Goal: Obtain resource: Obtain resource

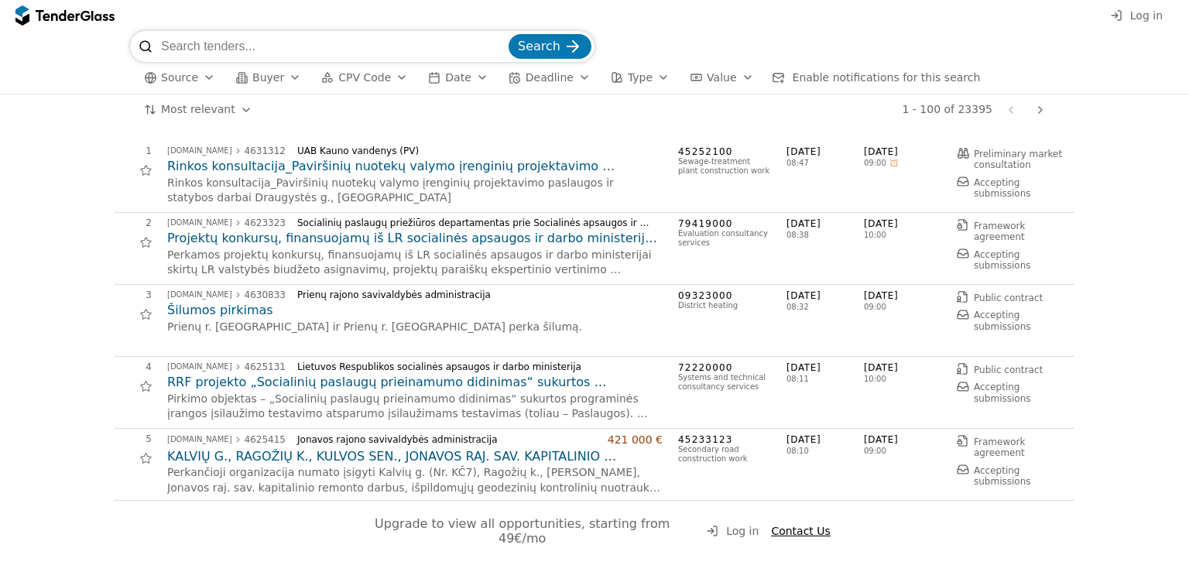
click at [197, 35] on input "search" at bounding box center [333, 46] width 345 height 31
type input "4243129"
click at [509, 34] on button "Search" at bounding box center [550, 46] width 83 height 25
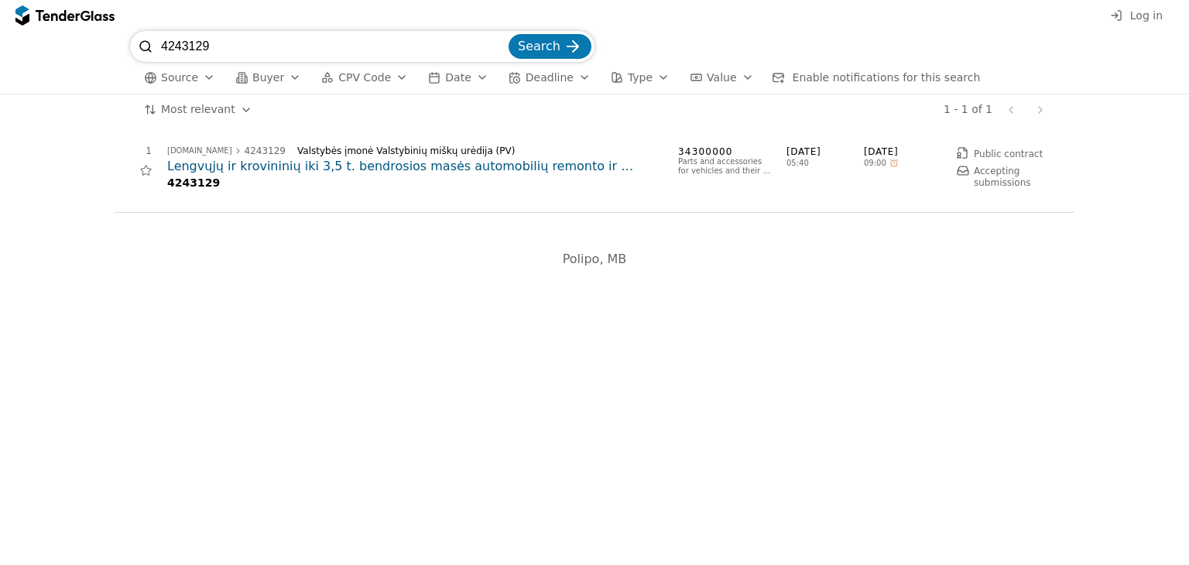
click at [511, 163] on h2 "Lengvųjų ir krovininių iki 3,5 t. bendrosios masės automobilių remonto ir techn…" at bounding box center [414, 166] width 495 height 17
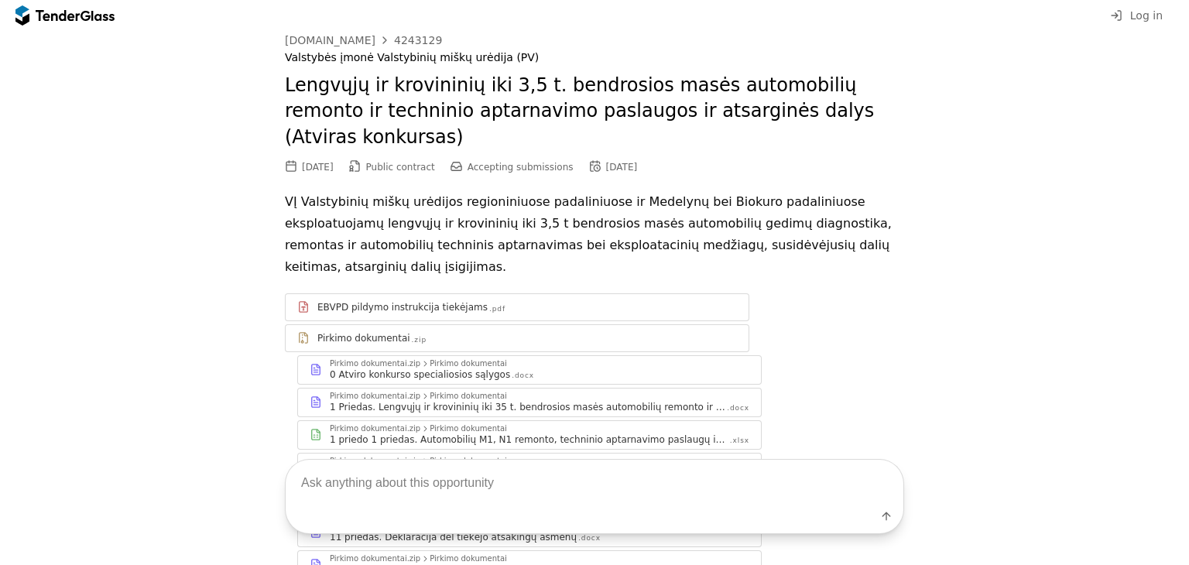
scroll to position [12, 0]
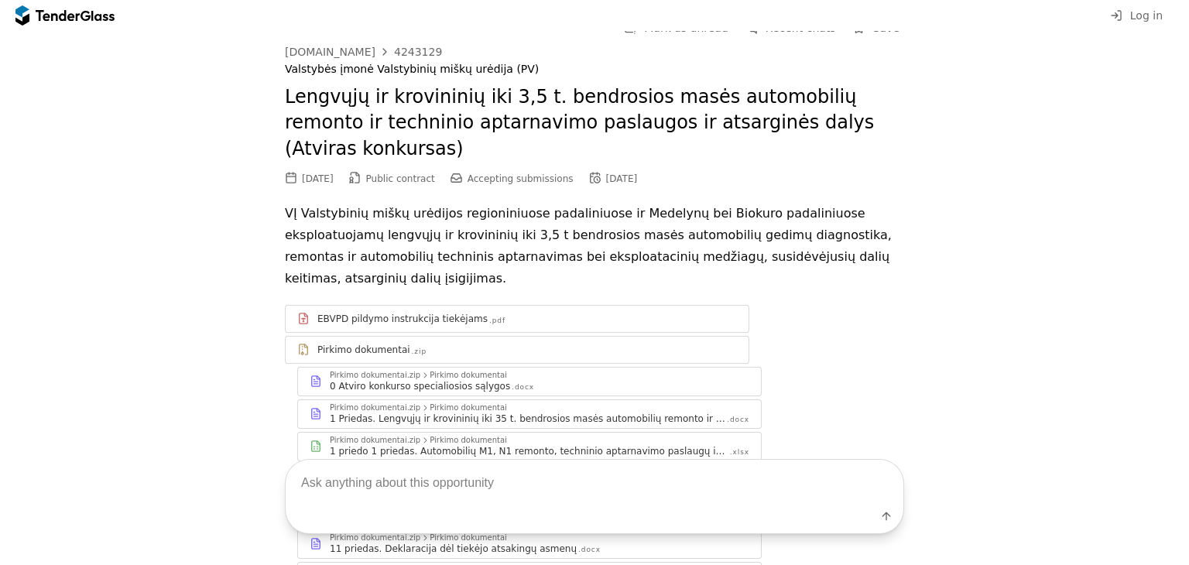
click at [368, 313] on div "EBVPD pildymo instrukcija tiekėjams" at bounding box center [402, 319] width 170 height 12
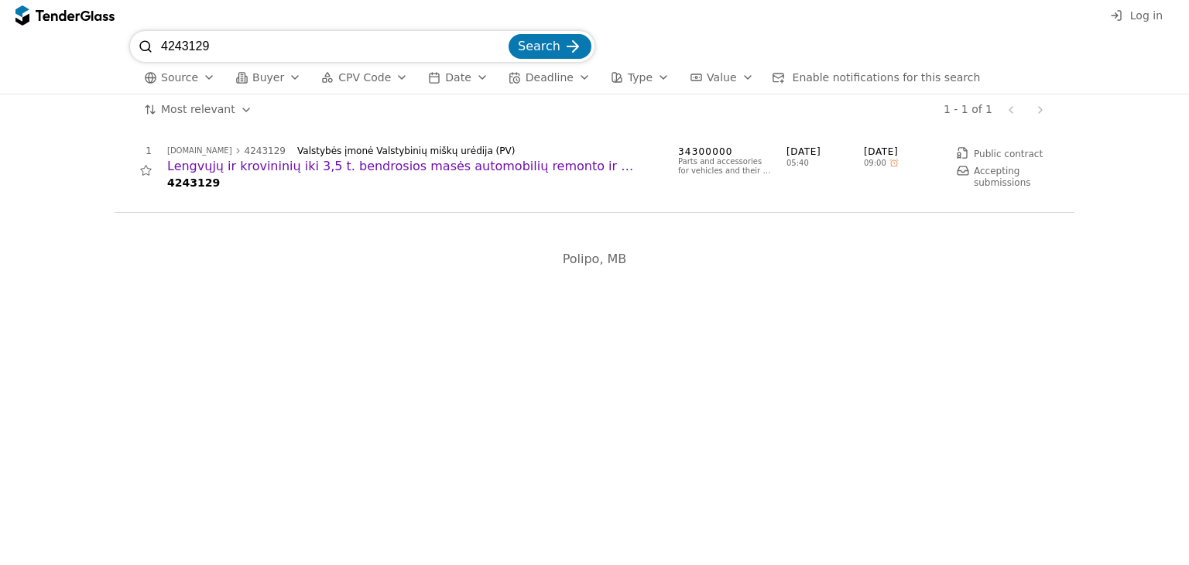
click at [386, 171] on h2 "Lengvųjų ir krovininių iki 3,5 t. bendrosios masės automobilių remonto ir techn…" at bounding box center [414, 166] width 495 height 17
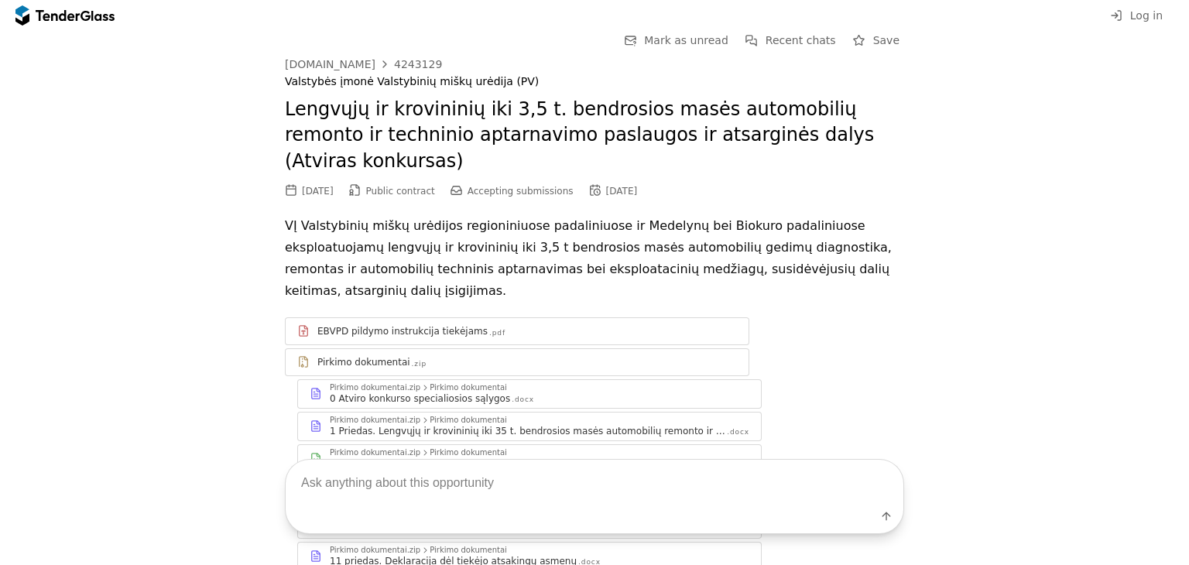
click at [418, 393] on div "0 Atviro konkurso specialiosios sąlygos" at bounding box center [420, 399] width 180 height 12
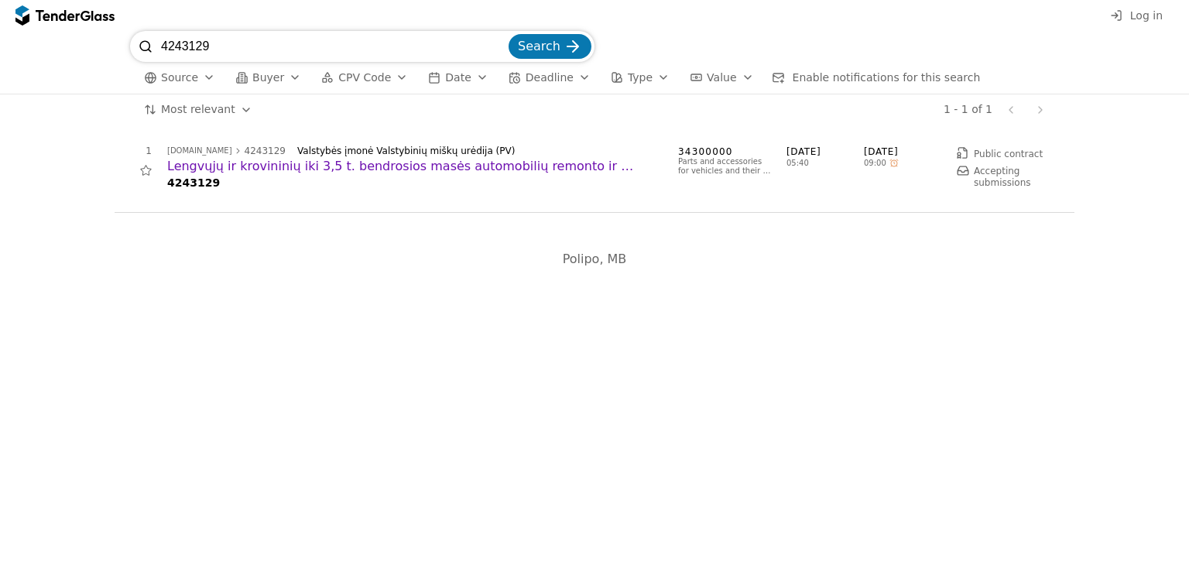
click at [230, 164] on h2 "Lengvųjų ir krovininių iki 3,5 t. bendrosios masės automobilių remonto ir techn…" at bounding box center [414, 166] width 495 height 17
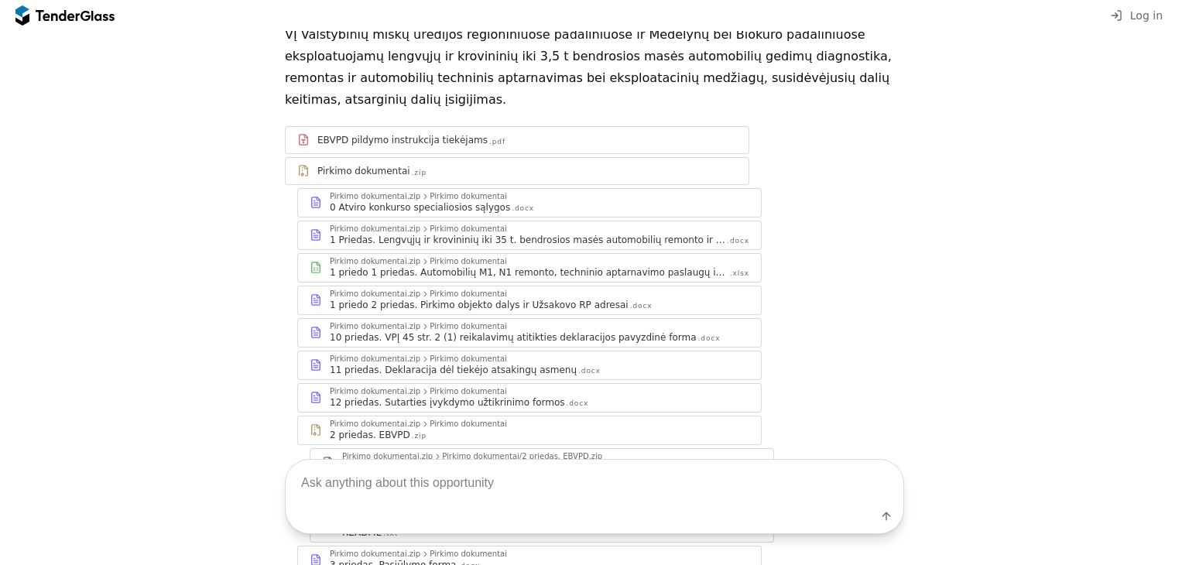
scroll to position [202, 0]
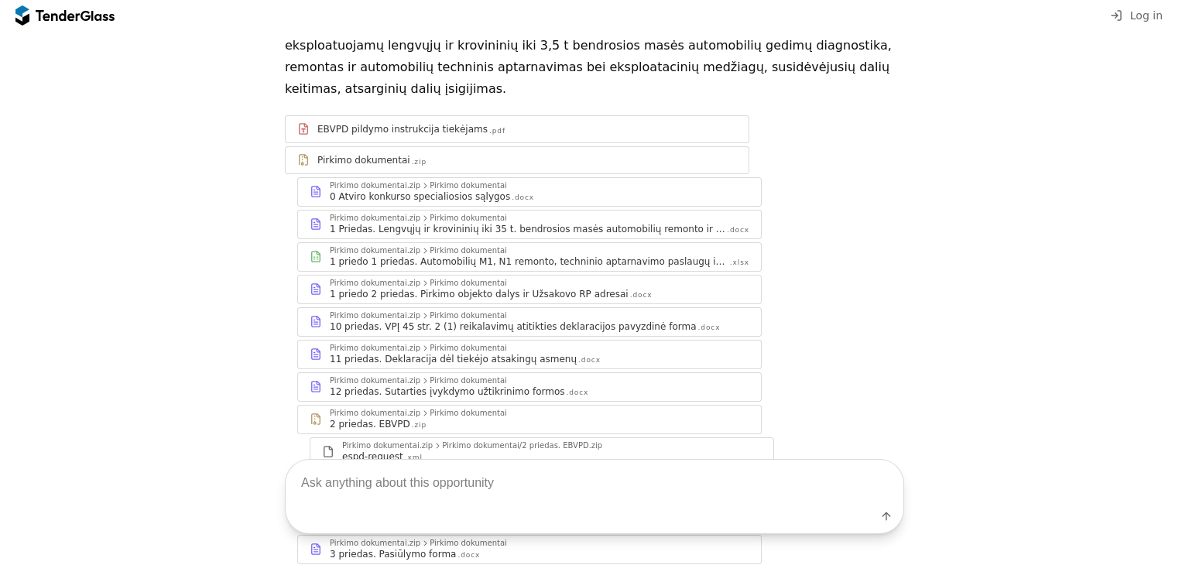
click at [523, 288] on div "1 priedo 2 priedas. Pirkimo objekto dalys ir Užsakovo RP adresai" at bounding box center [479, 294] width 299 height 12
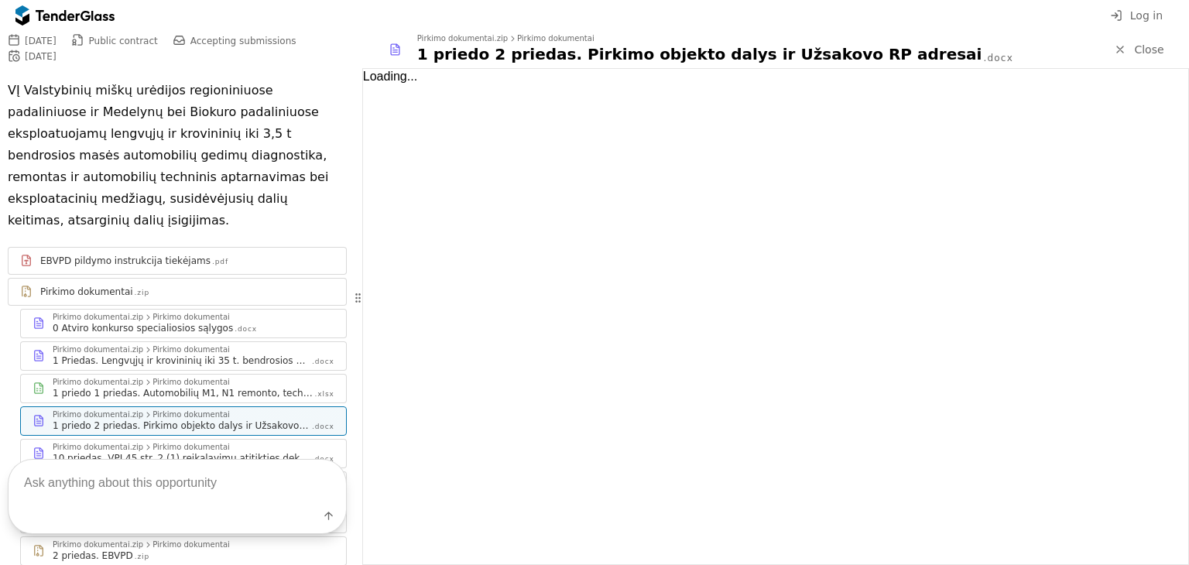
scroll to position [269, 0]
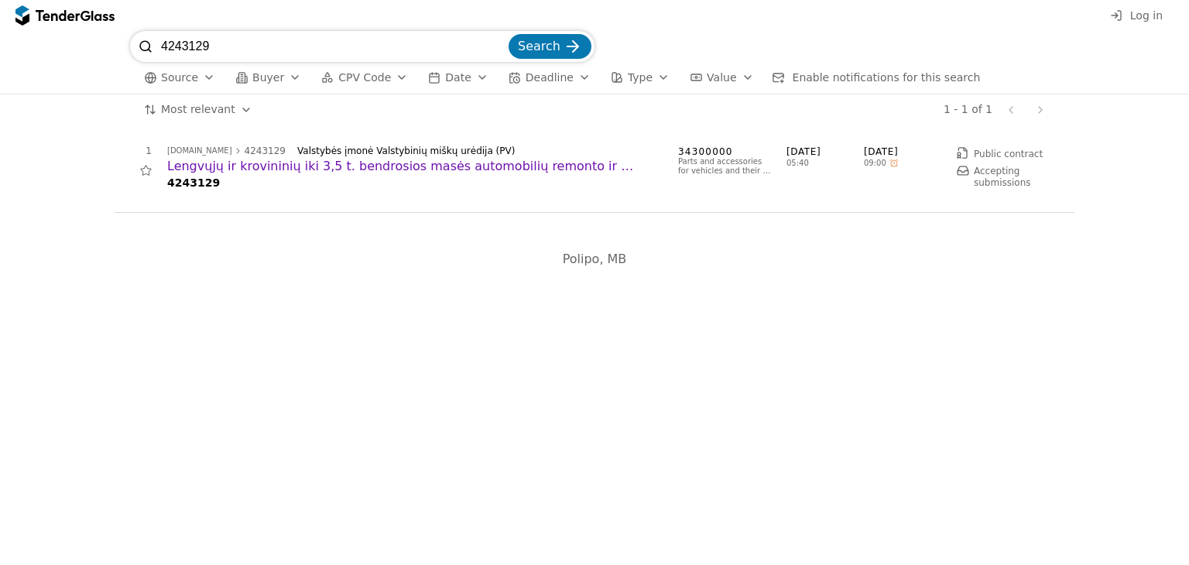
click at [404, 167] on h2 "Lengvųjų ir krovininių iki 3,5 t. bendrosios masės automobilių remonto ir techn…" at bounding box center [414, 166] width 495 height 17
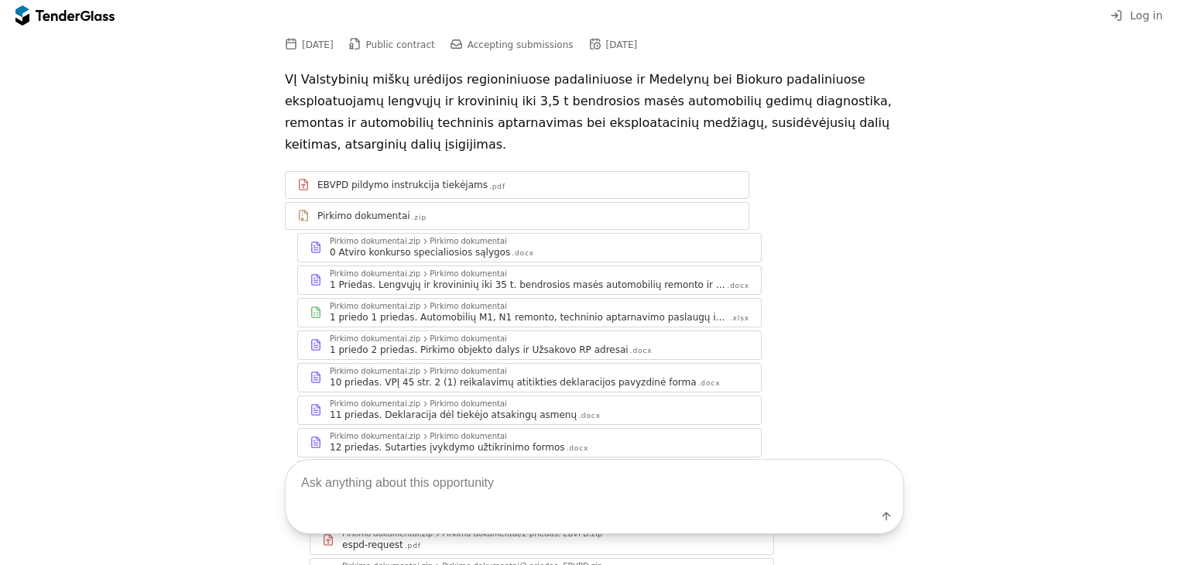
scroll to position [148, 0]
click at [543, 375] on div "10 priedas. VPĮ 45 str. 2 (1) reikalavimų atitikties deklaracijos pavyzdinė for…" at bounding box center [513, 381] width 367 height 12
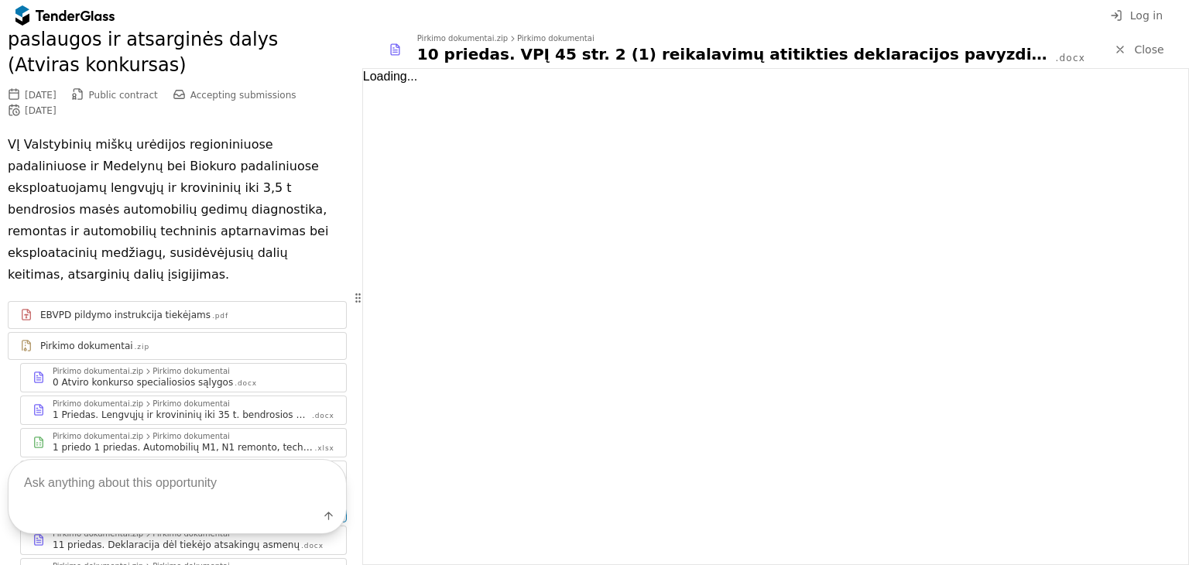
scroll to position [214, 0]
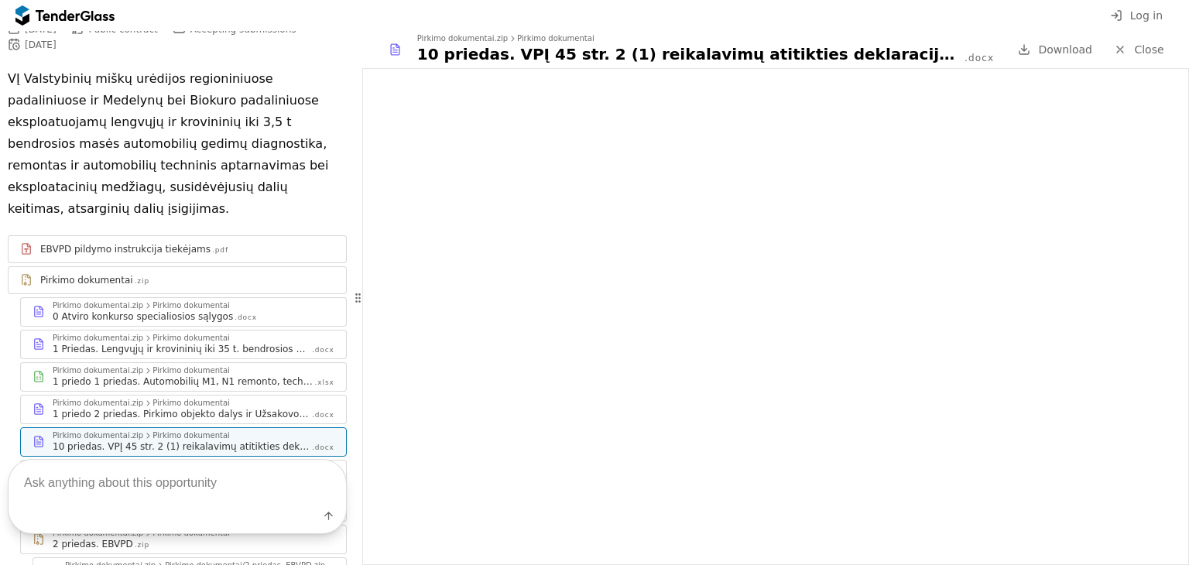
drag, startPoint x: 1188, startPoint y: 177, endPoint x: 1188, endPoint y: 236, distance: 59.6
click at [1188, 236] on div at bounding box center [775, 316] width 827 height 497
drag, startPoint x: 1188, startPoint y: 207, endPoint x: 1188, endPoint y: 317, distance: 109.9
click at [1188, 317] on div at bounding box center [775, 316] width 827 height 497
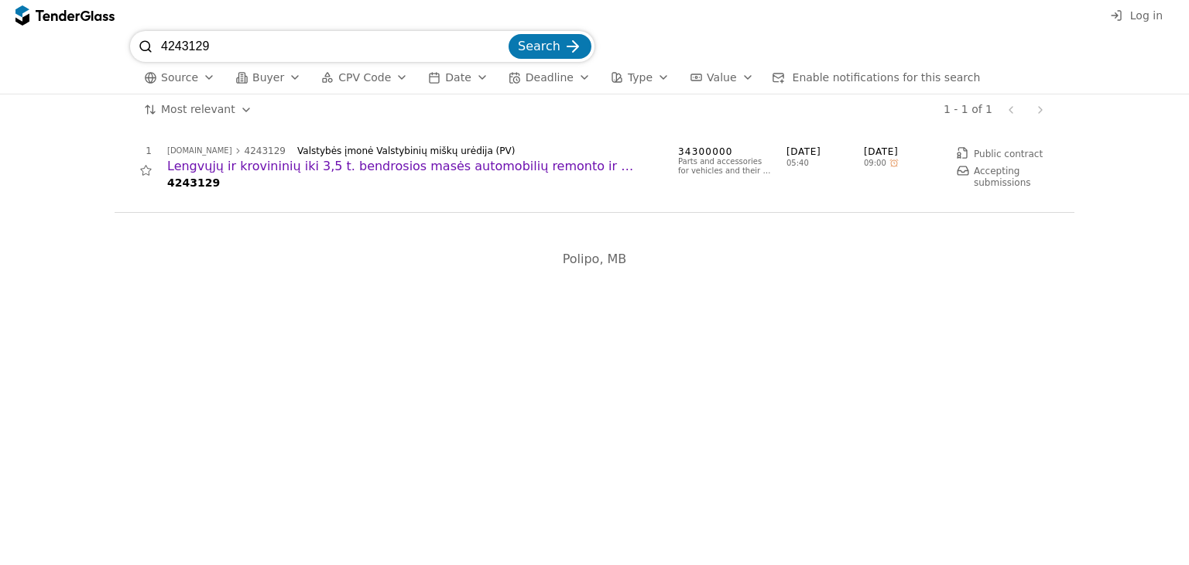
click at [332, 135] on div "1 [DOMAIN_NAME] 4243129 Valstybės įmonė Valstybinių miškų urėdija (PV) Lengvųjų…" at bounding box center [595, 176] width 960 height 103
click at [349, 159] on h2 "Lengvųjų ir krovininių iki 3,5 t. bendrosios masės automobilių remonto ir techn…" at bounding box center [414, 166] width 495 height 17
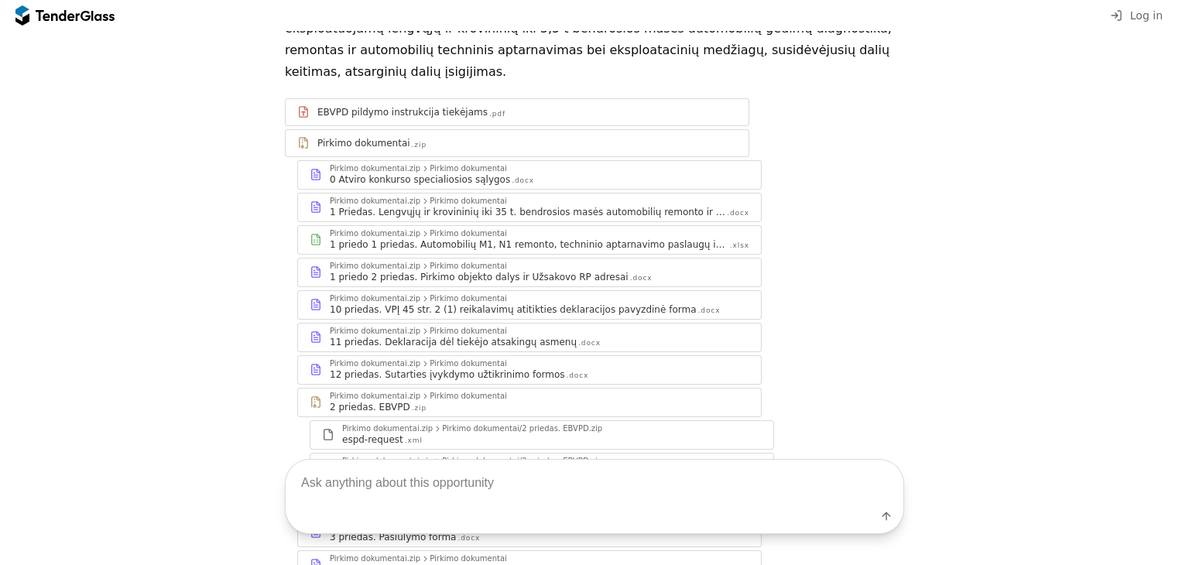
scroll to position [221, 0]
click at [360, 423] on div "Pirkimo dokumentai.zip" at bounding box center [387, 427] width 91 height 8
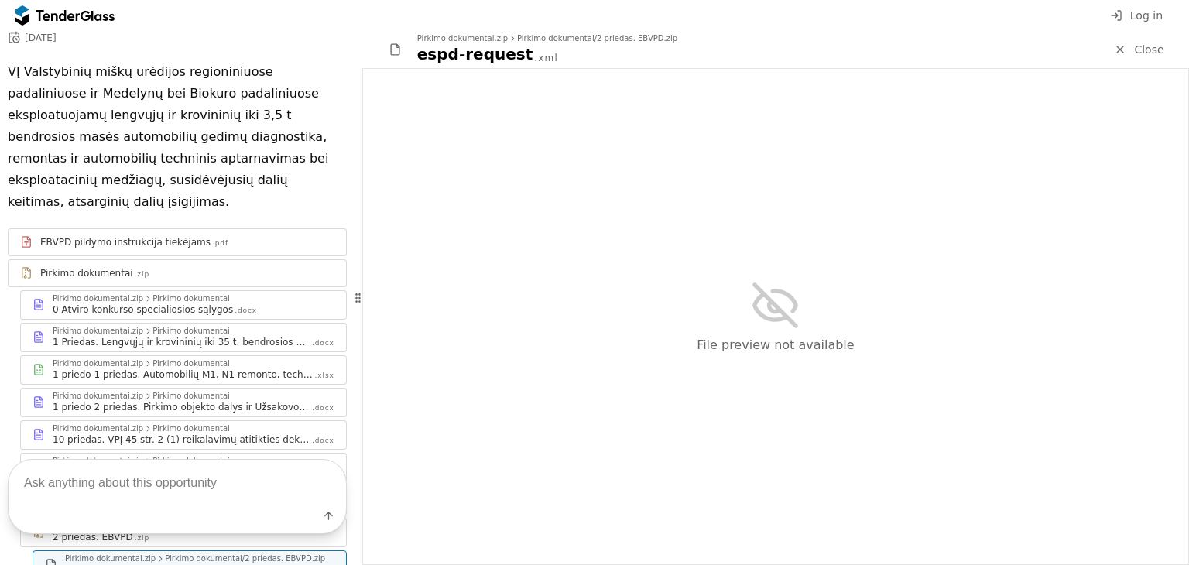
scroll to position [287, 0]
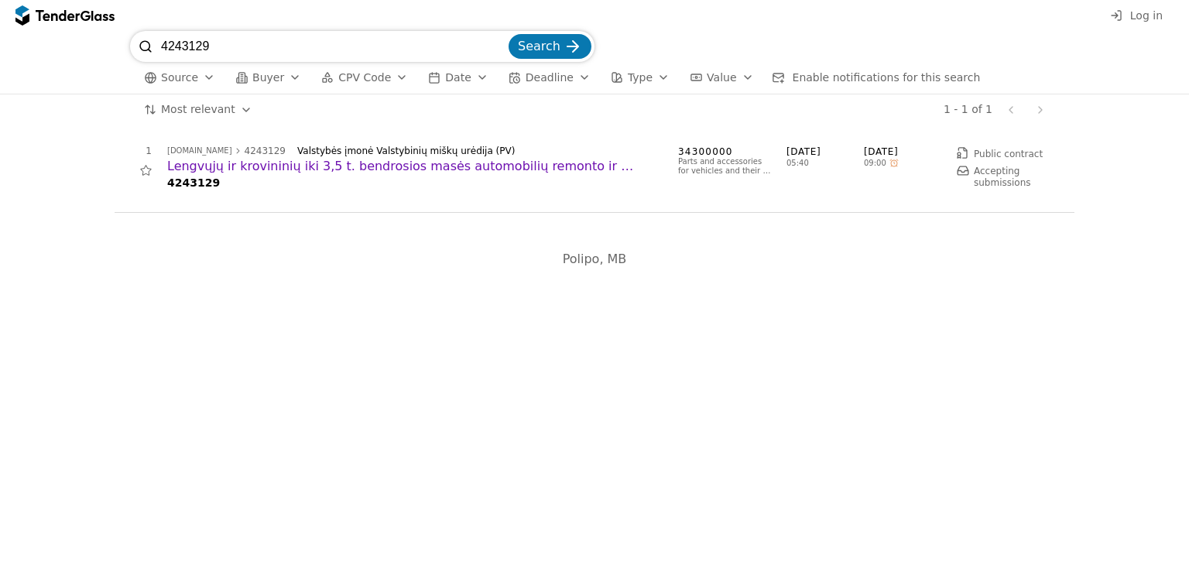
click at [430, 167] on h2 "Lengvųjų ir krovininių iki 3,5 t. bendrosios masės automobilių remonto ir techn…" at bounding box center [414, 166] width 495 height 17
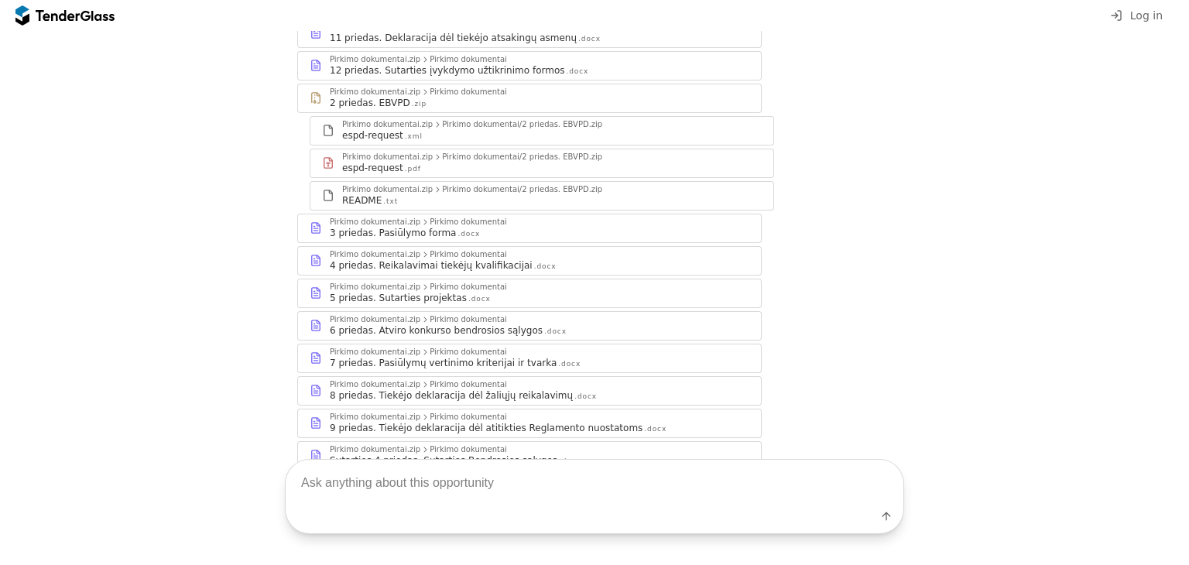
scroll to position [525, 0]
click at [437, 355] on div "7 priedas. Pasiūlymų vertinimo kriterijai ir tvarka" at bounding box center [443, 361] width 227 height 12
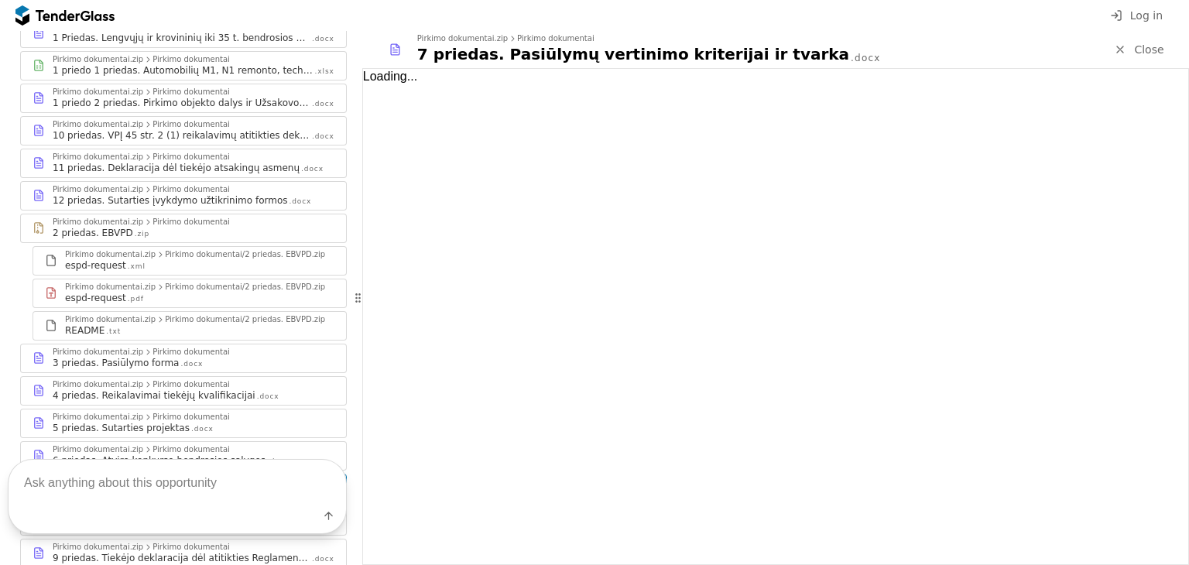
scroll to position [657, 0]
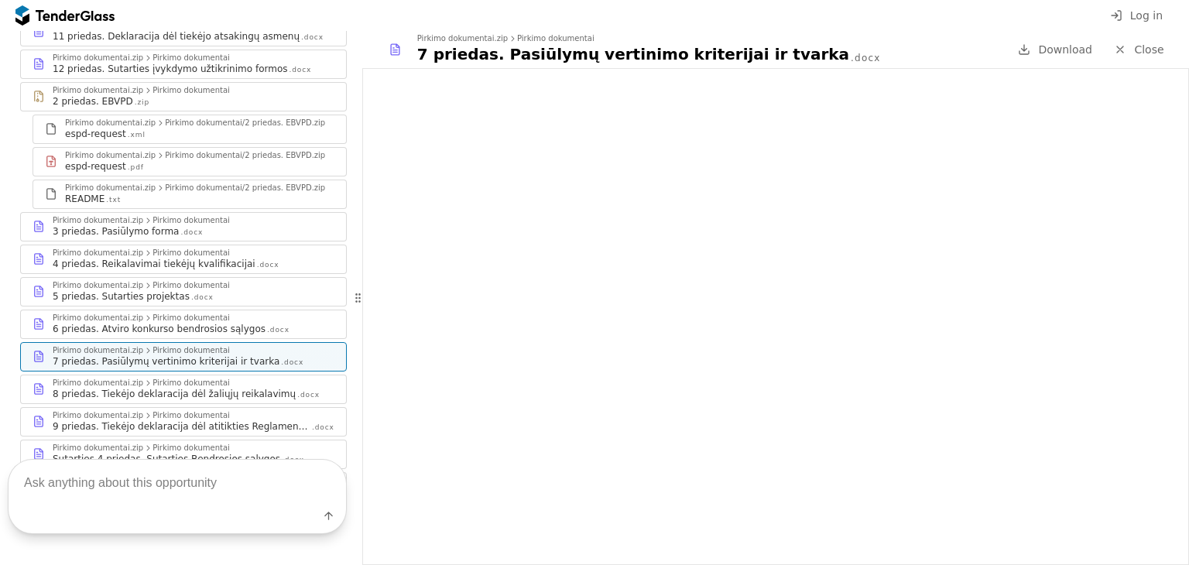
drag, startPoint x: 1188, startPoint y: 227, endPoint x: 1188, endPoint y: 312, distance: 85.2
click at [1188, 312] on div at bounding box center [775, 316] width 827 height 497
drag, startPoint x: 1188, startPoint y: 246, endPoint x: 1188, endPoint y: 284, distance: 37.9
click at [1188, 324] on div at bounding box center [775, 316] width 827 height 497
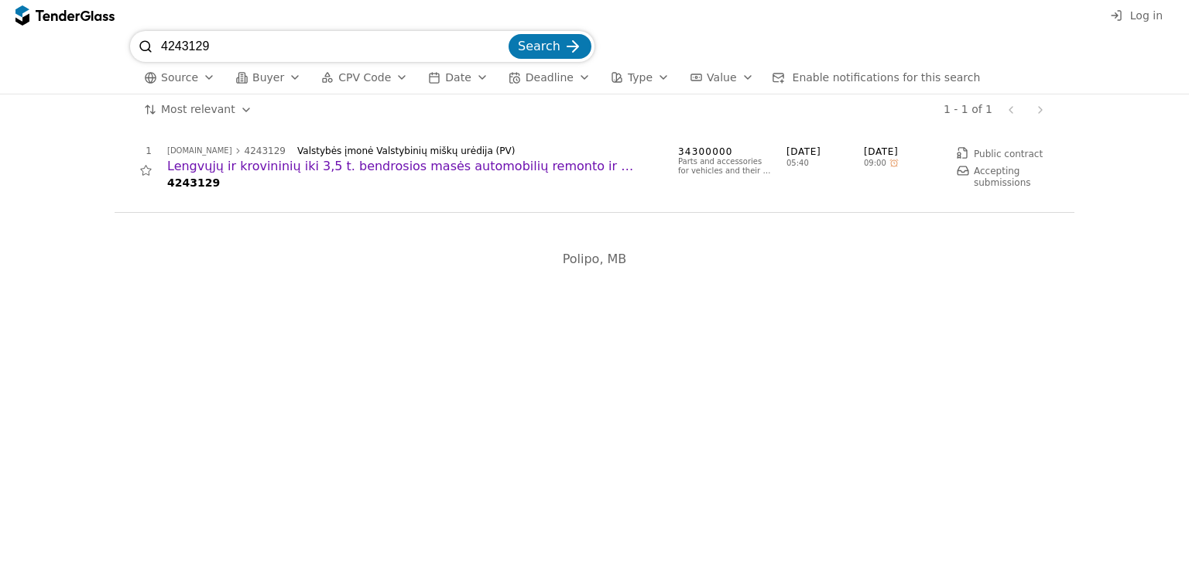
click at [338, 173] on h2 "Lengvųjų ir krovininių iki 3,5 t. bendrosios masės automobilių remonto ir techn…" at bounding box center [414, 166] width 495 height 17
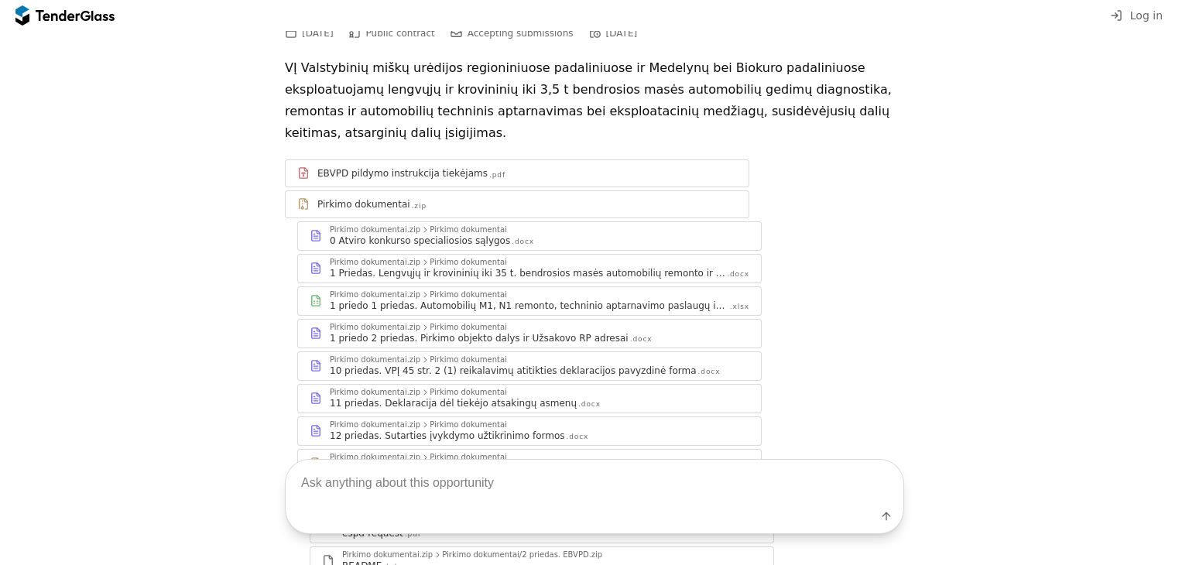
scroll to position [74, 0]
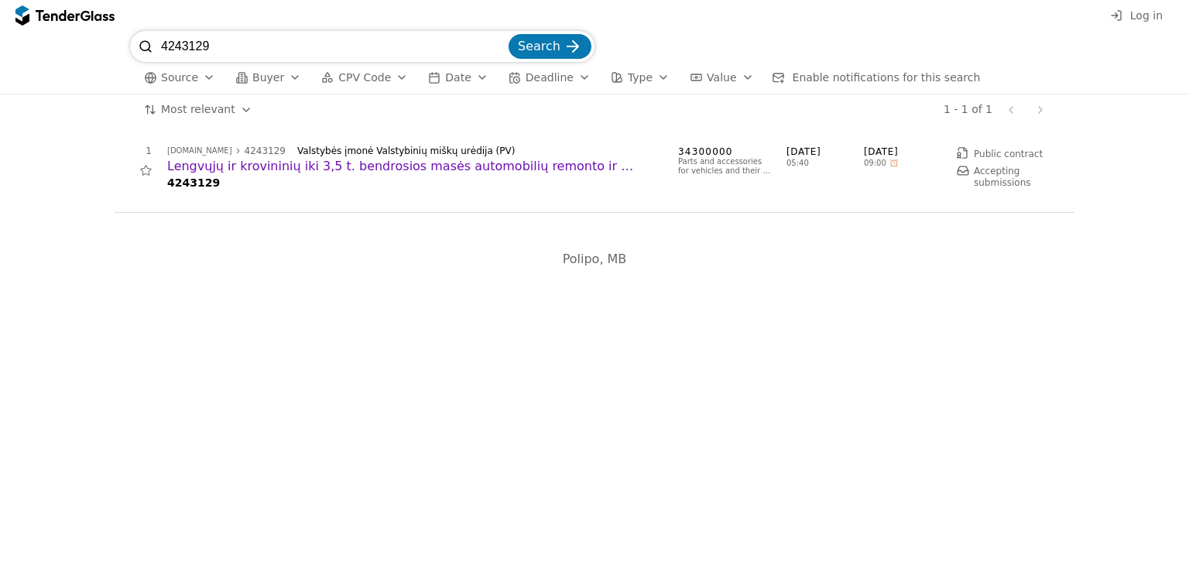
click at [365, 167] on h2 "Lengvųjų ir krovininių iki 3,5 t. bendrosios masės automobilių remonto ir techn…" at bounding box center [414, 166] width 495 height 17
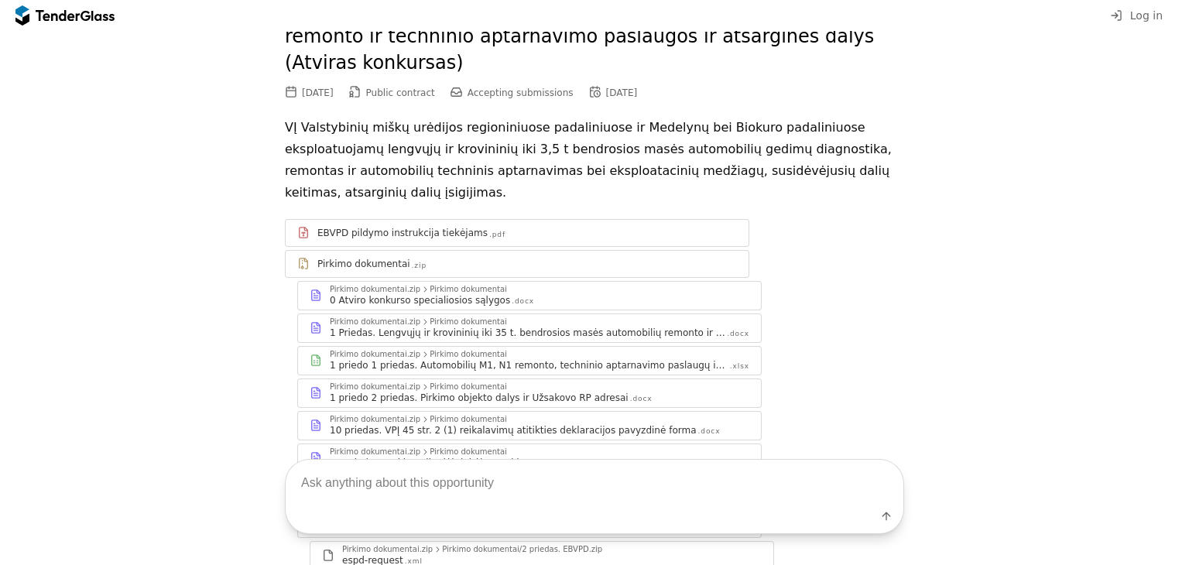
scroll to position [99, 0]
click at [451, 415] on div "Pirkimo dokumentai" at bounding box center [468, 419] width 77 height 8
